Goal: Navigation & Orientation: Find specific page/section

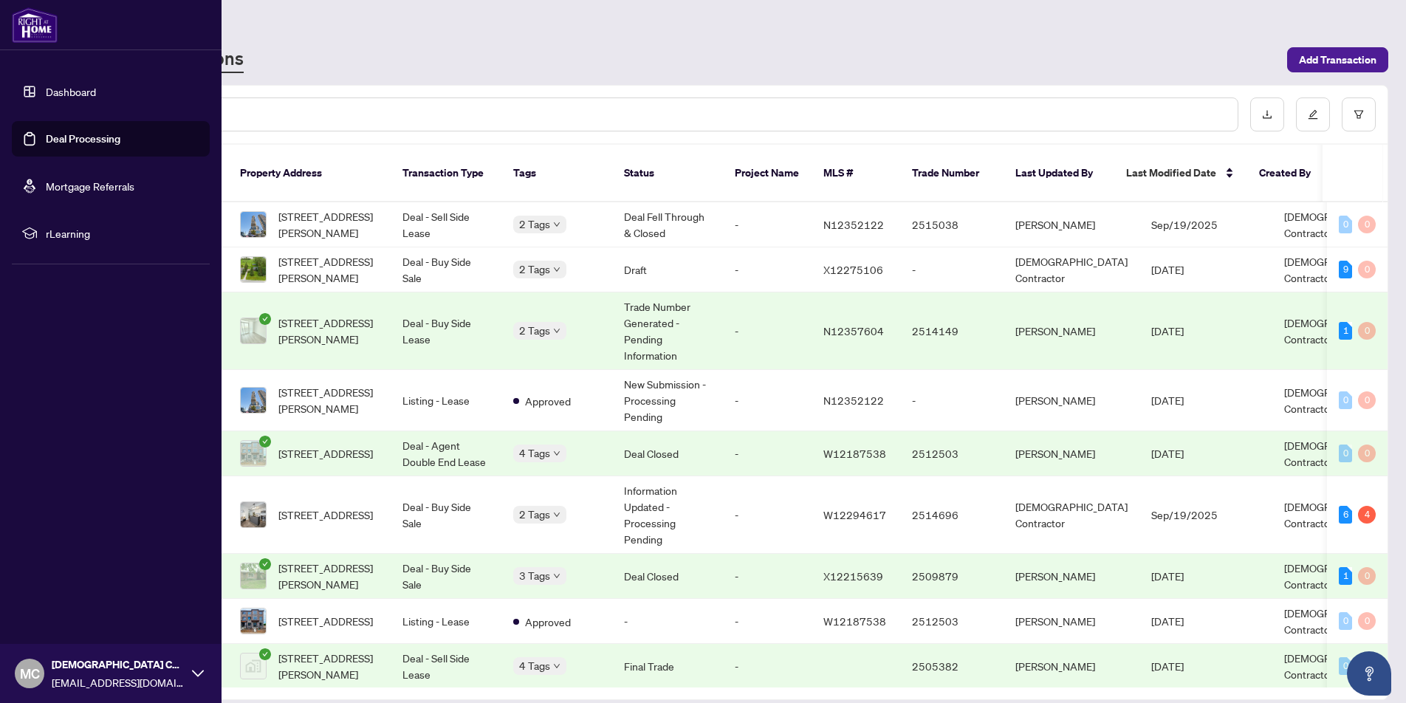
click at [52, 92] on link "Dashboard" at bounding box center [71, 91] width 50 height 13
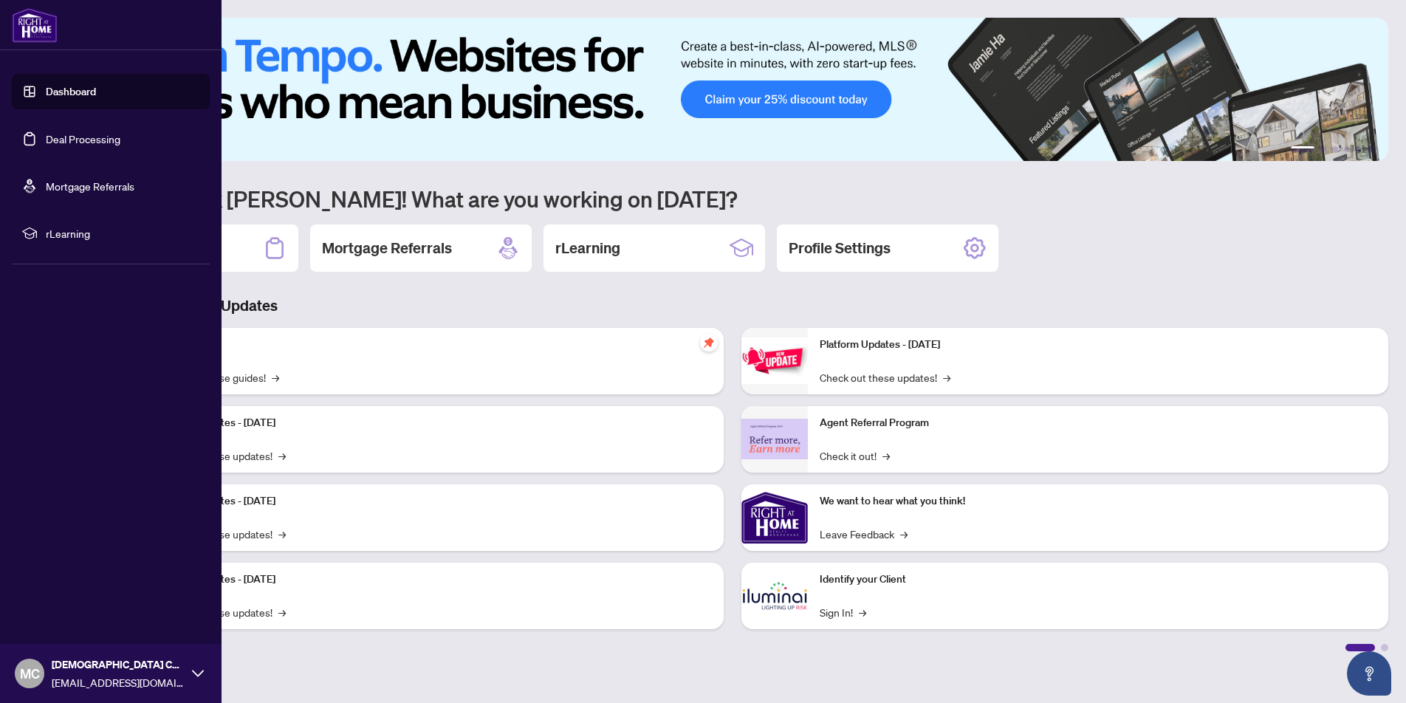
click at [21, 24] on img at bounding box center [35, 24] width 46 height 35
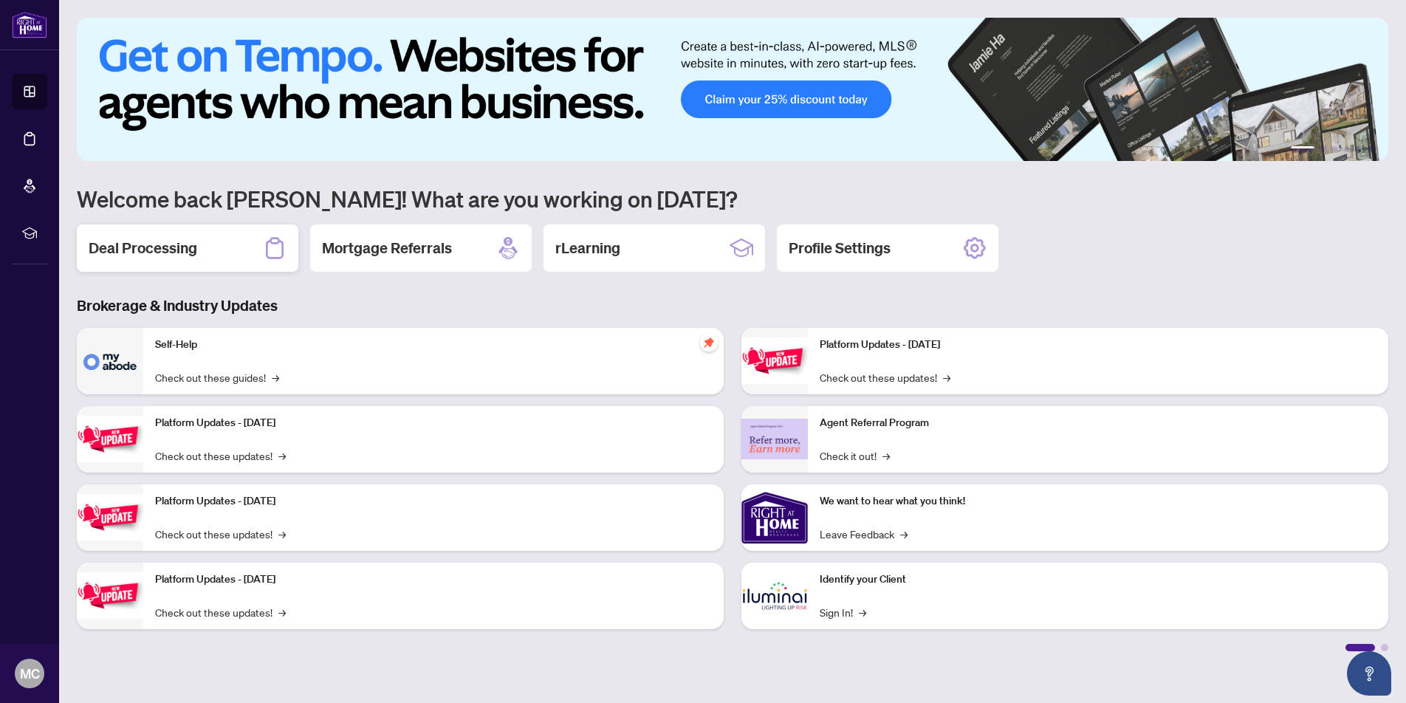
click at [193, 250] on h2 "Deal Processing" at bounding box center [143, 248] width 109 height 21
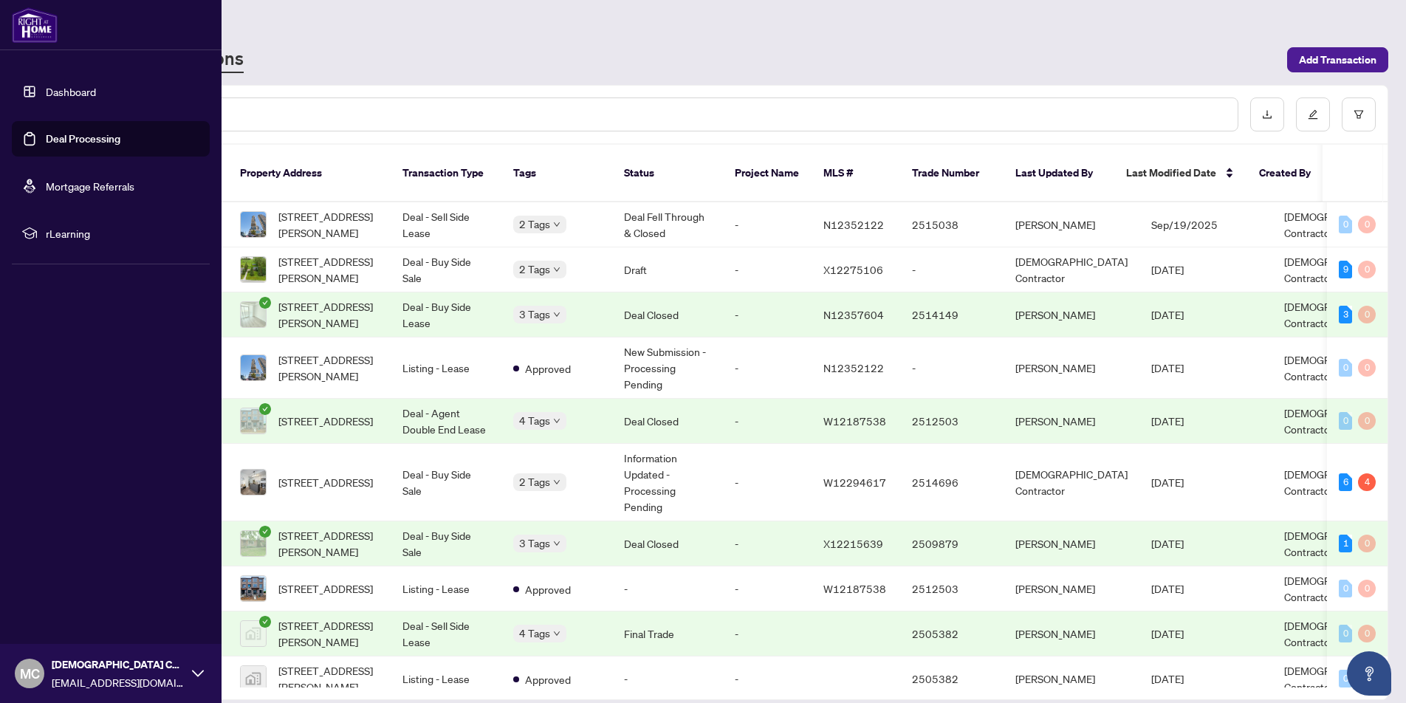
click at [73, 94] on link "Dashboard" at bounding box center [71, 91] width 50 height 13
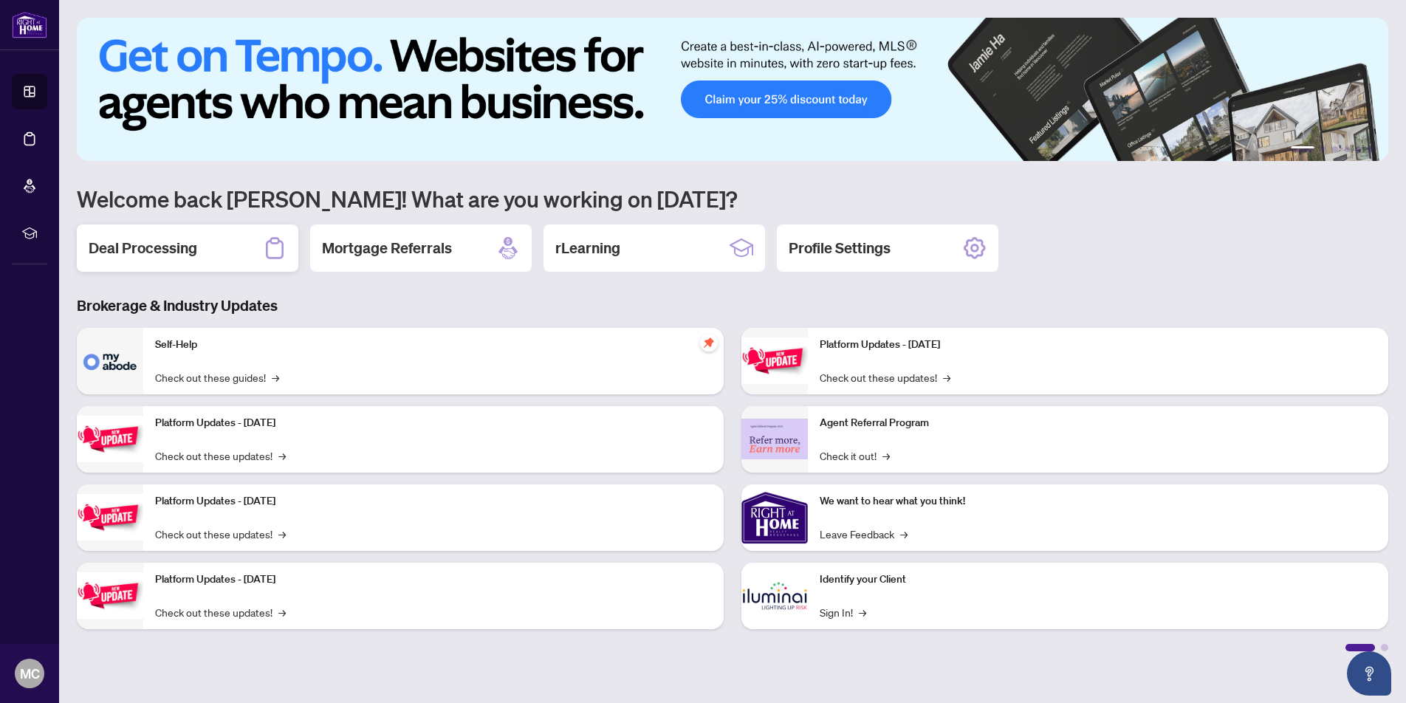
click at [210, 252] on div "Deal Processing" at bounding box center [188, 248] width 222 height 47
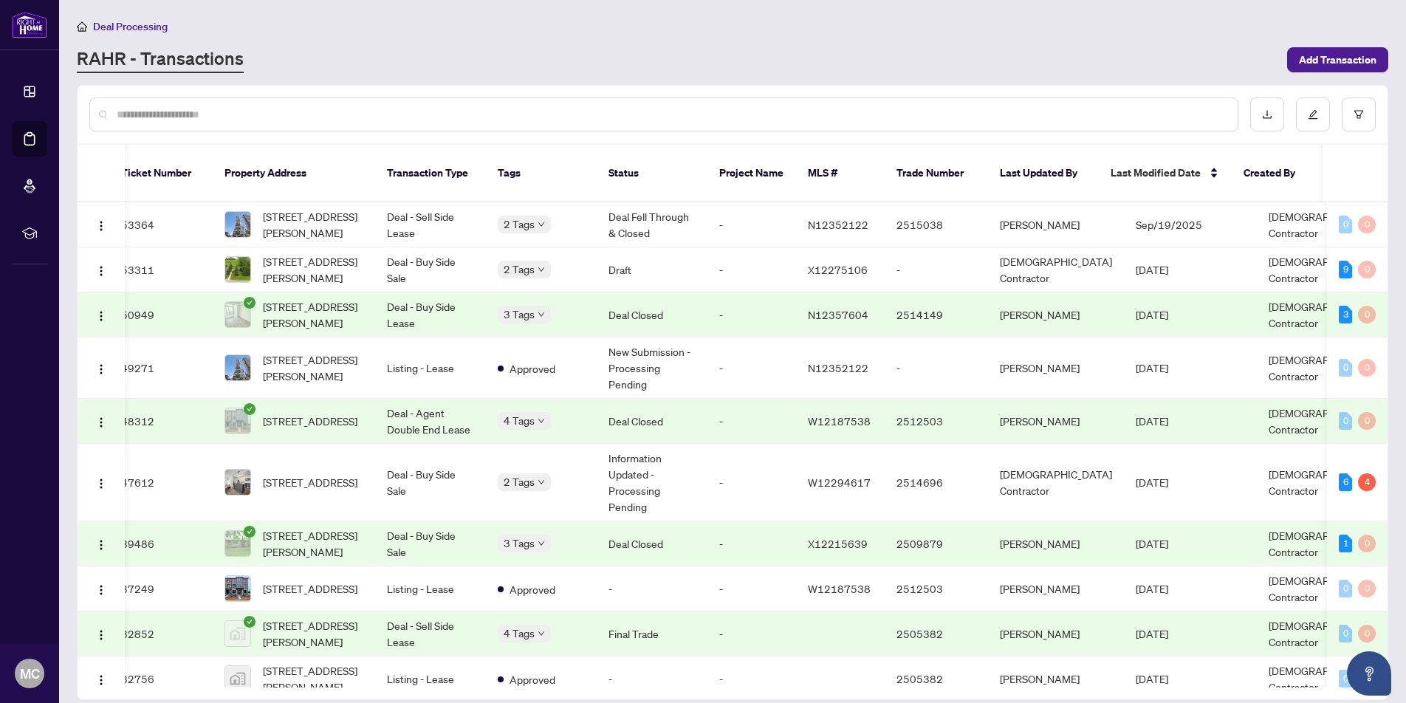
scroll to position [0, 15]
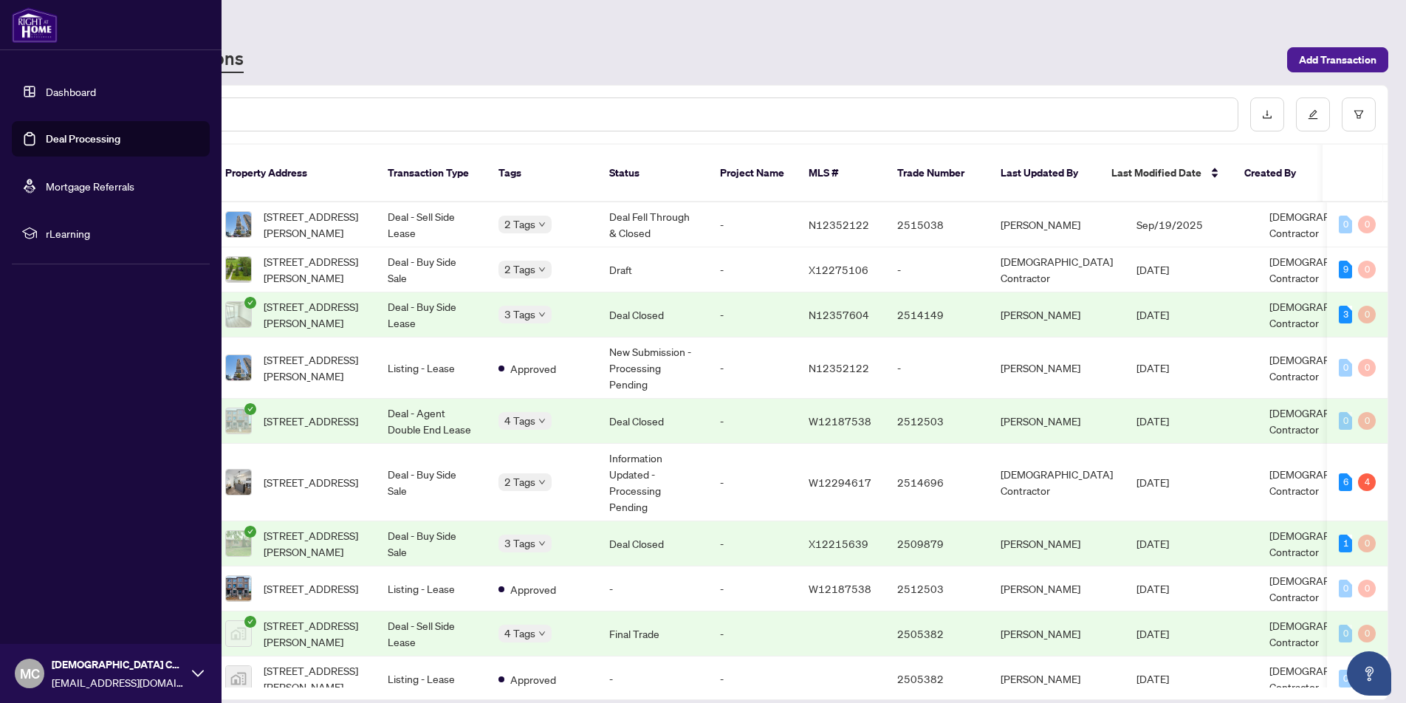
click at [69, 85] on link "Dashboard" at bounding box center [71, 91] width 50 height 13
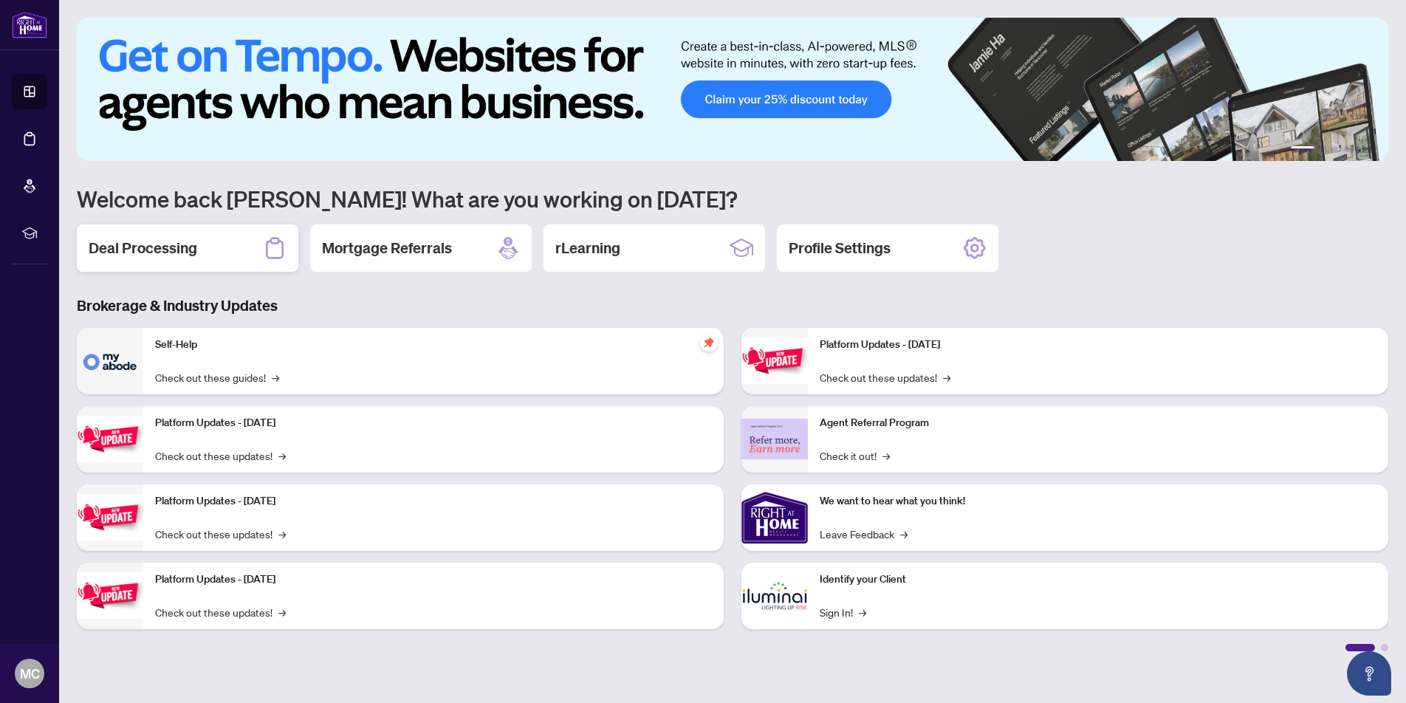
click at [185, 233] on div "Deal Processing" at bounding box center [188, 248] width 222 height 47
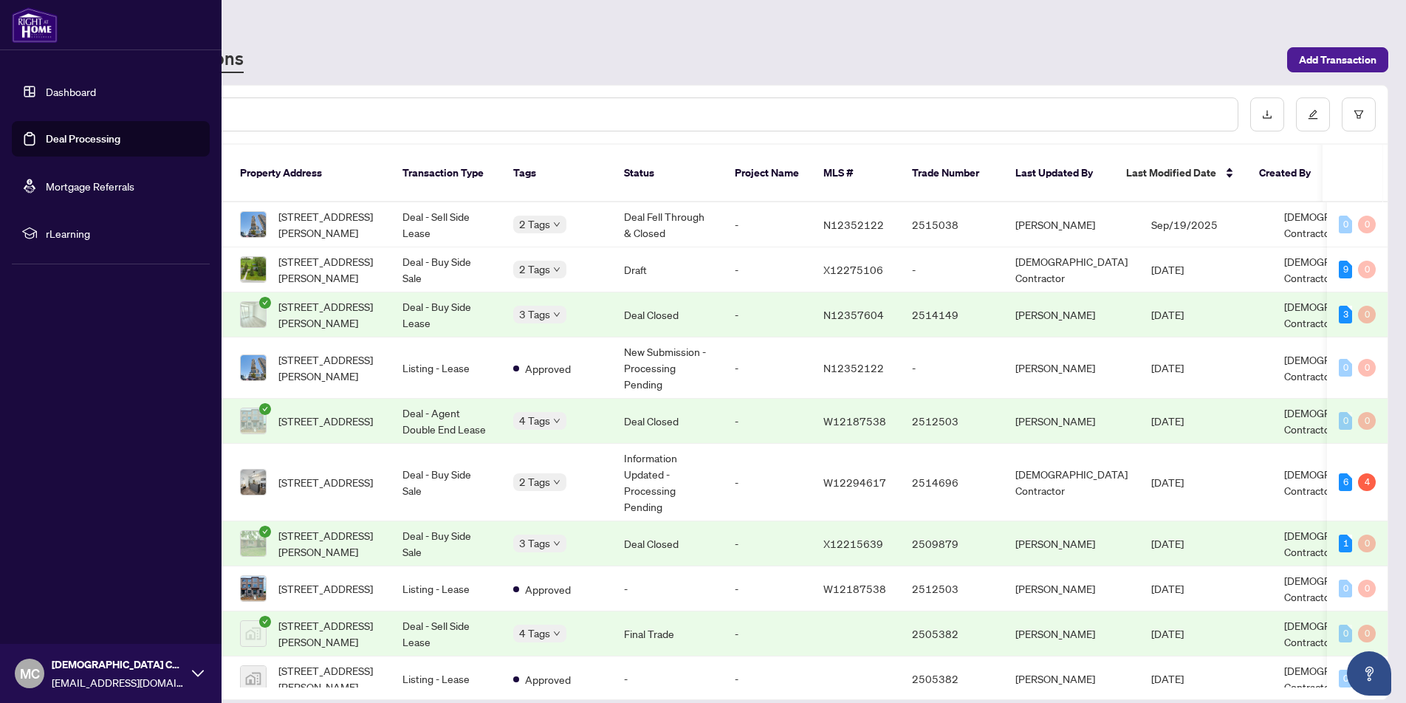
click at [66, 93] on link "Dashboard" at bounding box center [71, 91] width 50 height 13
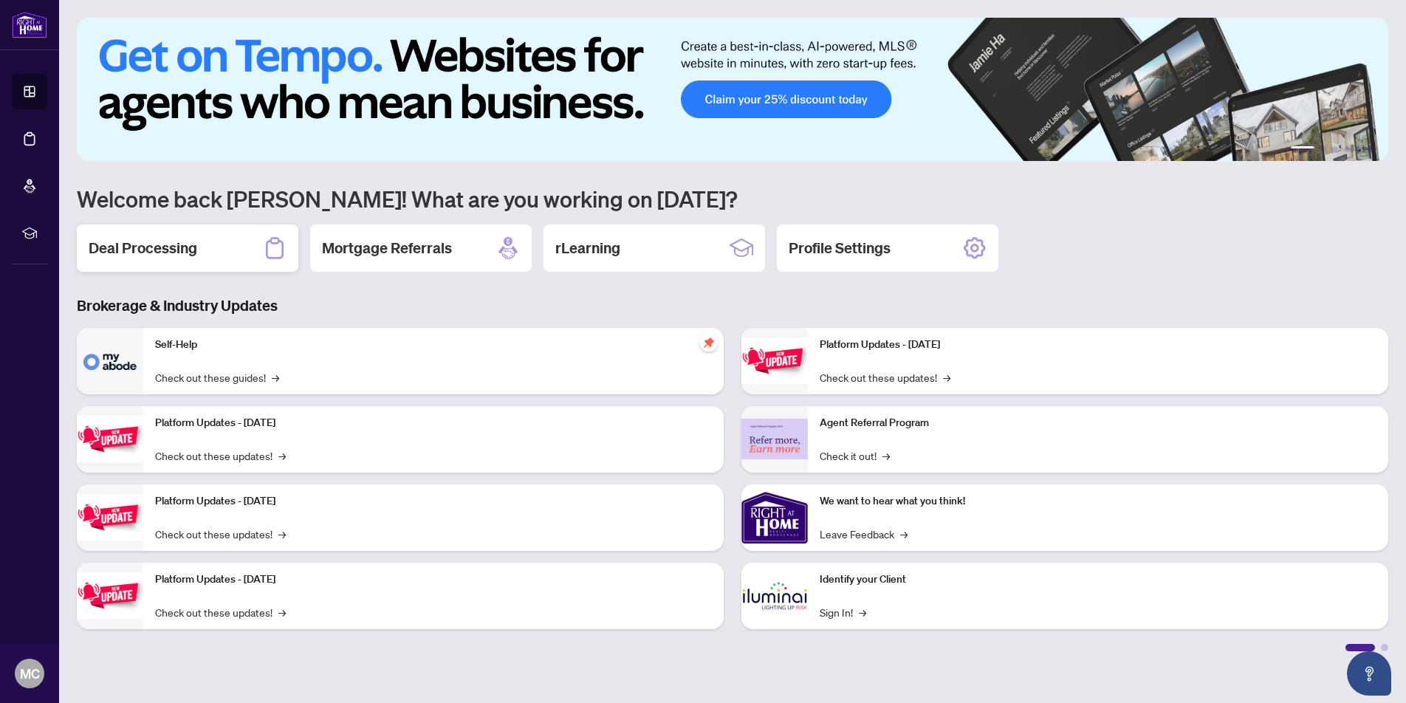
click at [237, 254] on div "Deal Processing" at bounding box center [188, 248] width 222 height 47
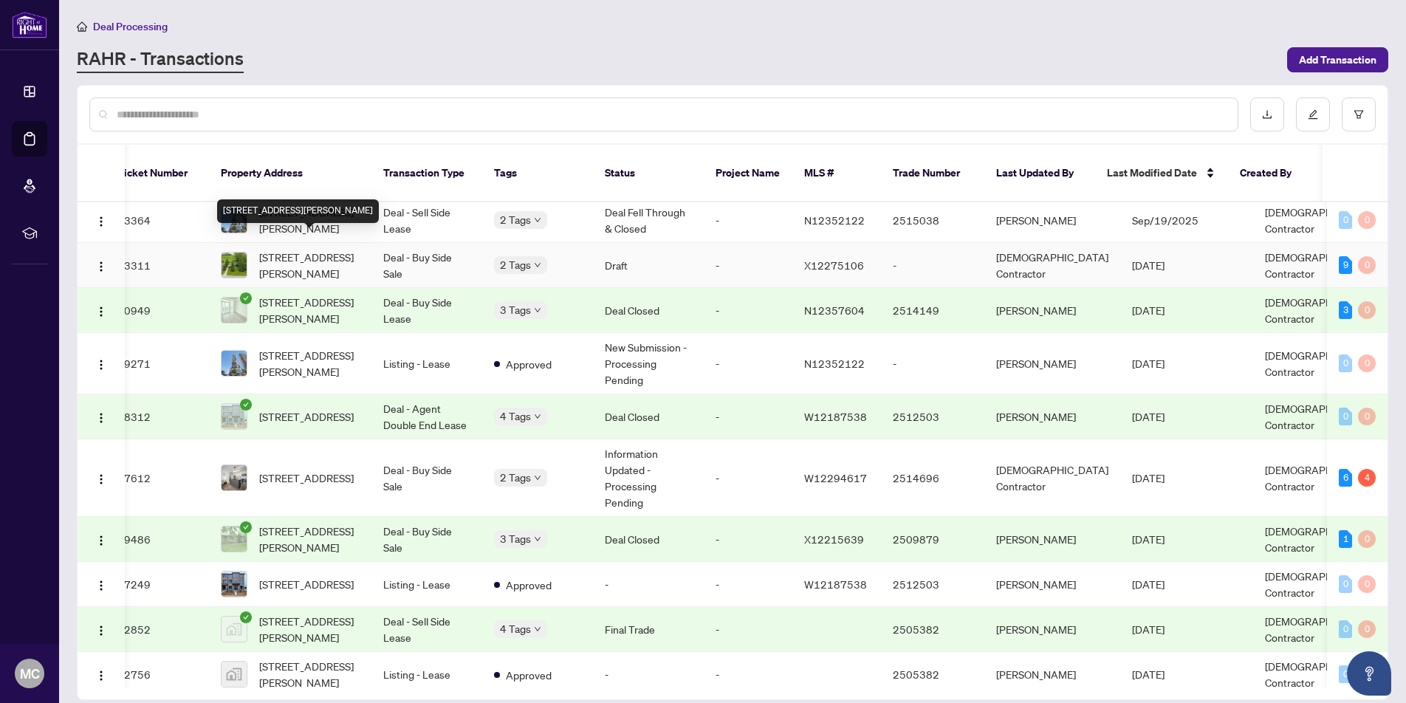
scroll to position [0, 19]
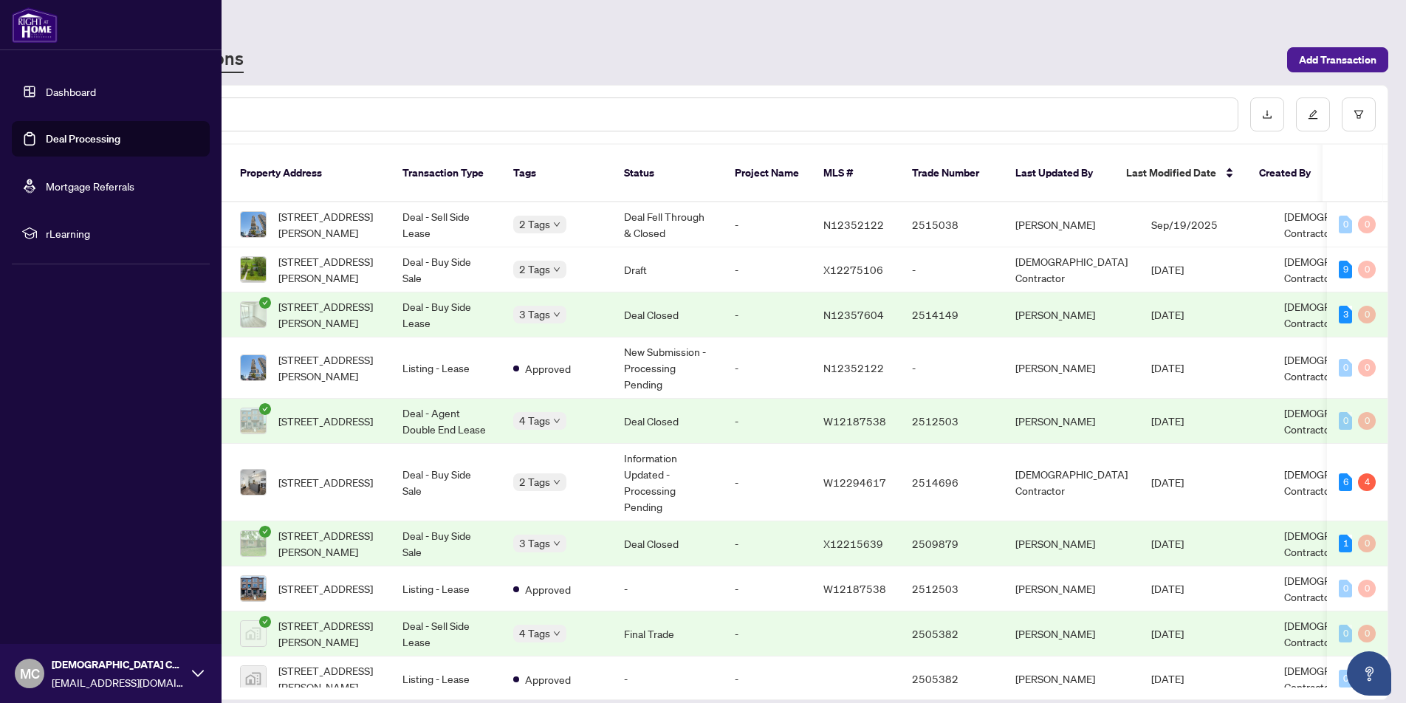
click at [74, 89] on link "Dashboard" at bounding box center [71, 91] width 50 height 13
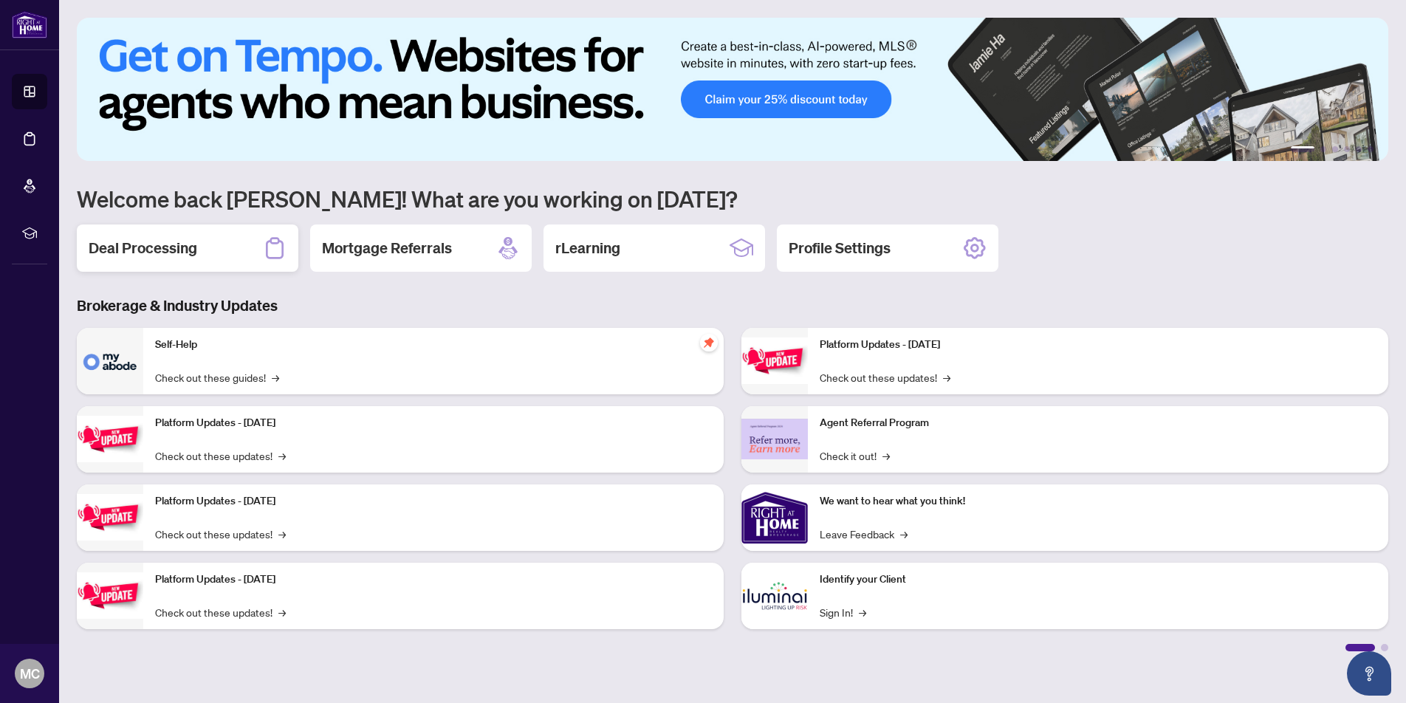
click at [211, 261] on div "Deal Processing" at bounding box center [188, 248] width 222 height 47
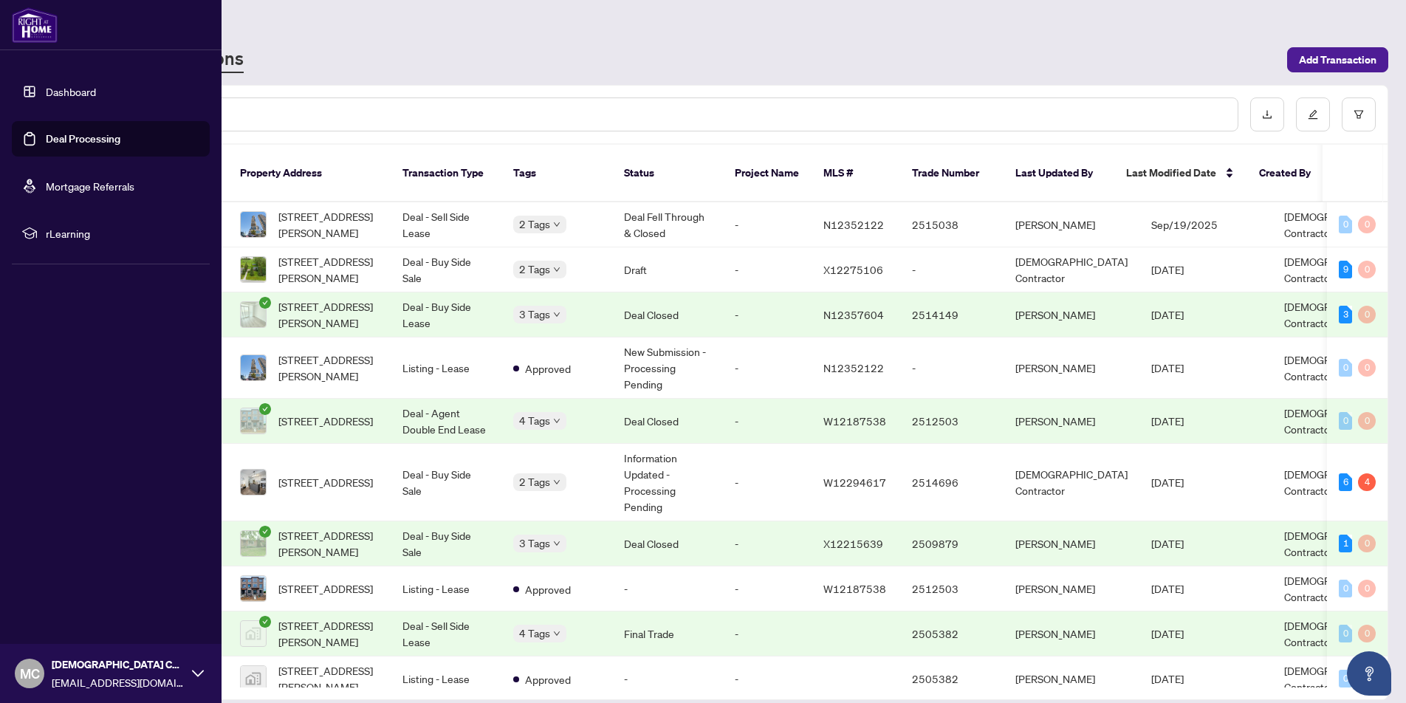
click at [71, 94] on link "Dashboard" at bounding box center [71, 91] width 50 height 13
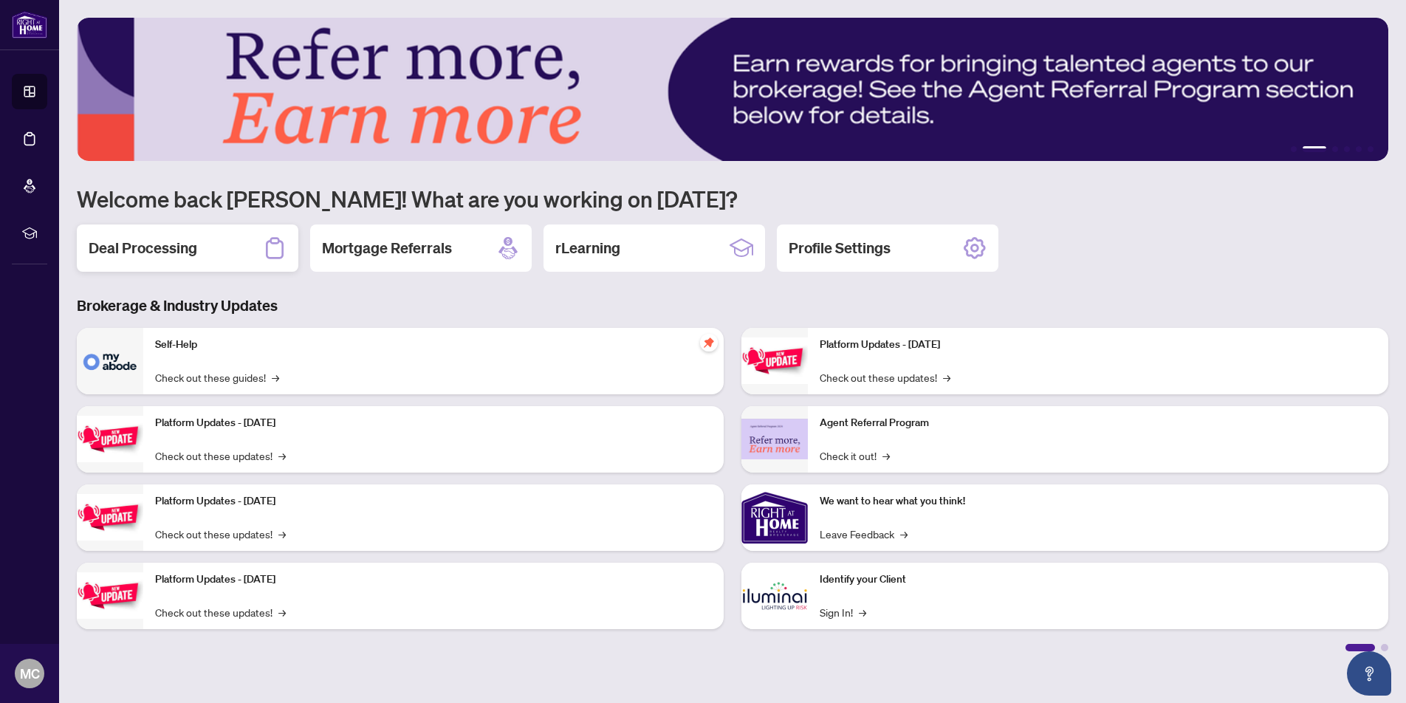
click at [219, 245] on div "Deal Processing" at bounding box center [188, 248] width 222 height 47
